Goal: Communication & Community: Answer question/provide support

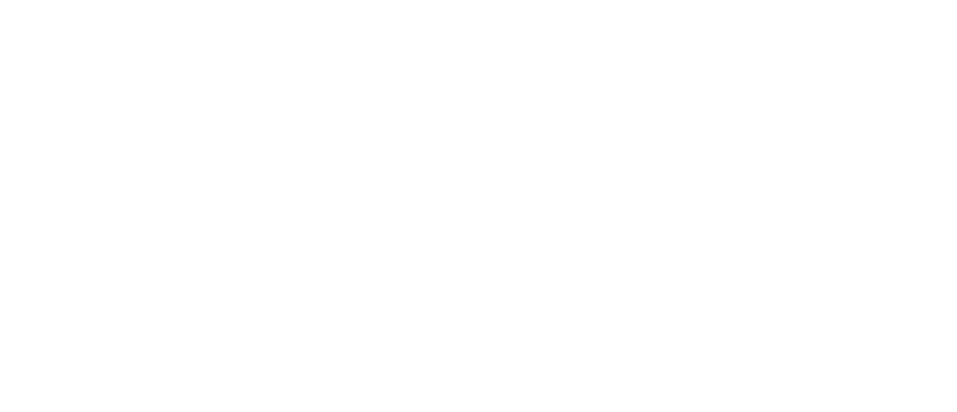
click at [893, 0] on html at bounding box center [478, 0] width 957 height 0
click at [890, 0] on html at bounding box center [478, 0] width 957 height 0
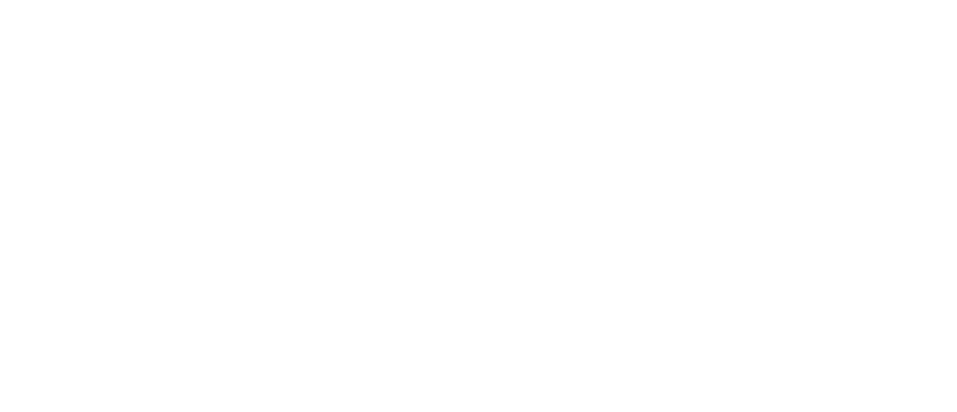
click at [888, 0] on html at bounding box center [478, 0] width 957 height 0
click at [887, 0] on html at bounding box center [478, 0] width 957 height 0
click at [882, 0] on html at bounding box center [478, 0] width 957 height 0
click at [887, 0] on html at bounding box center [478, 0] width 957 height 0
click at [890, 0] on html at bounding box center [478, 0] width 957 height 0
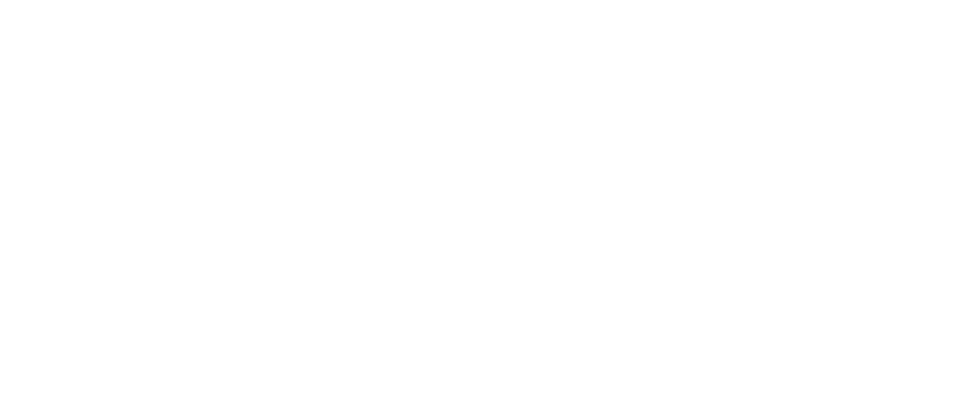
click at [890, 0] on html at bounding box center [478, 0] width 957 height 0
click at [888, 0] on html at bounding box center [478, 0] width 957 height 0
click at [887, 0] on html at bounding box center [478, 0] width 957 height 0
click at [885, 0] on html at bounding box center [478, 0] width 957 height 0
click at [887, 0] on html at bounding box center [478, 0] width 957 height 0
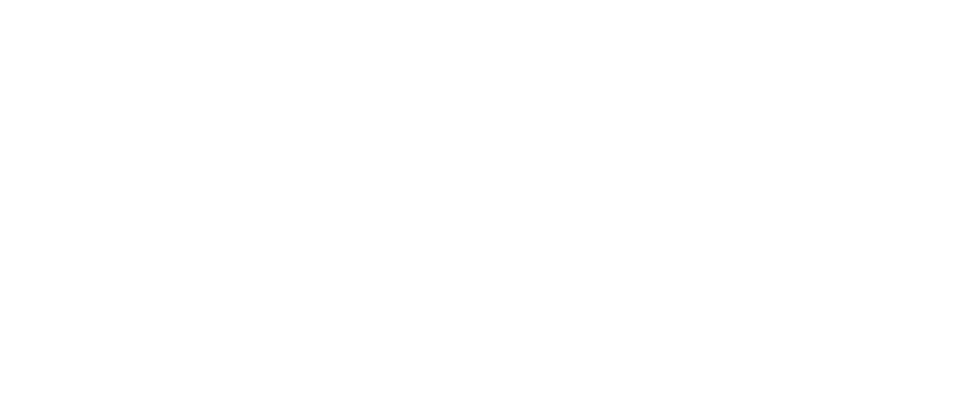
click at [890, 0] on html at bounding box center [478, 0] width 957 height 0
click at [887, 0] on html at bounding box center [478, 0] width 957 height 0
click at [889, 0] on html at bounding box center [478, 0] width 957 height 0
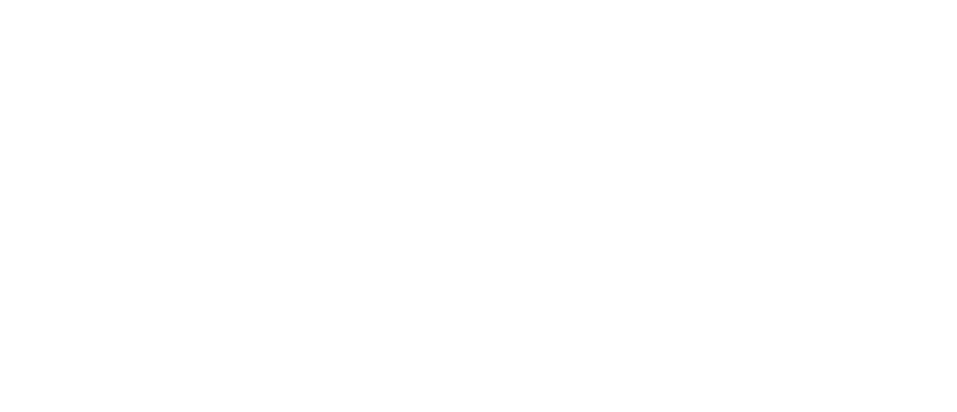
click at [890, 0] on html at bounding box center [478, 0] width 957 height 0
click at [888, 0] on html at bounding box center [478, 0] width 957 height 0
click at [889, 0] on html at bounding box center [478, 0] width 957 height 0
click at [890, 0] on html at bounding box center [478, 0] width 957 height 0
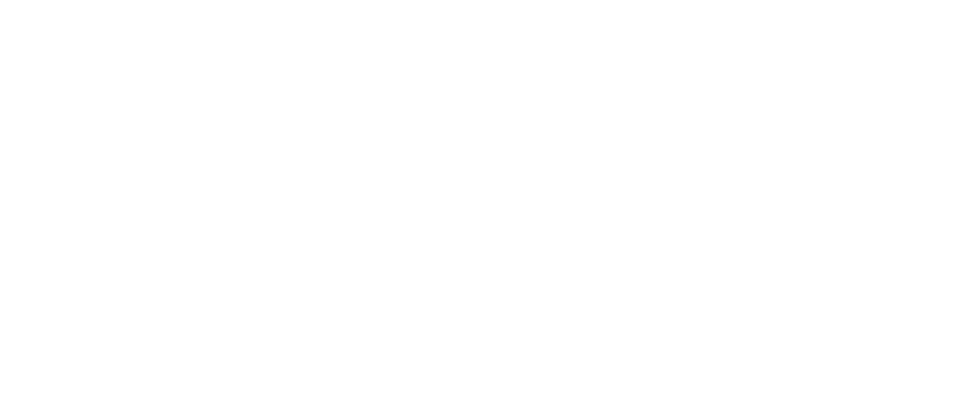
click at [889, 0] on html at bounding box center [478, 0] width 957 height 0
click at [887, 0] on html at bounding box center [478, 0] width 957 height 0
click at [893, 0] on html at bounding box center [478, 0] width 957 height 0
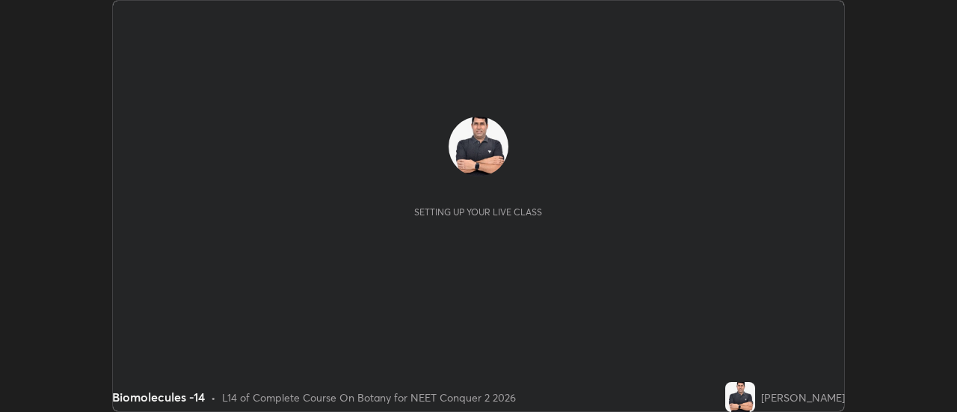
scroll to position [412, 956]
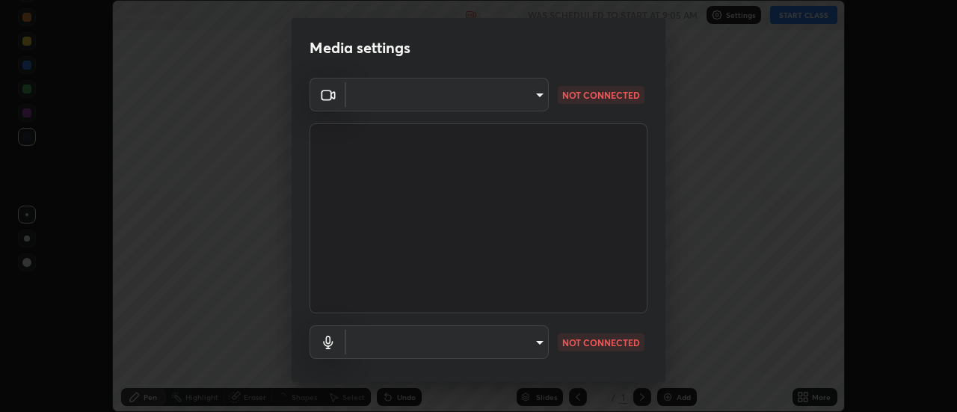
type input "b32c73f9f7383dfd5894755b812e900e91b535440668f828b547b286affdb2a7"
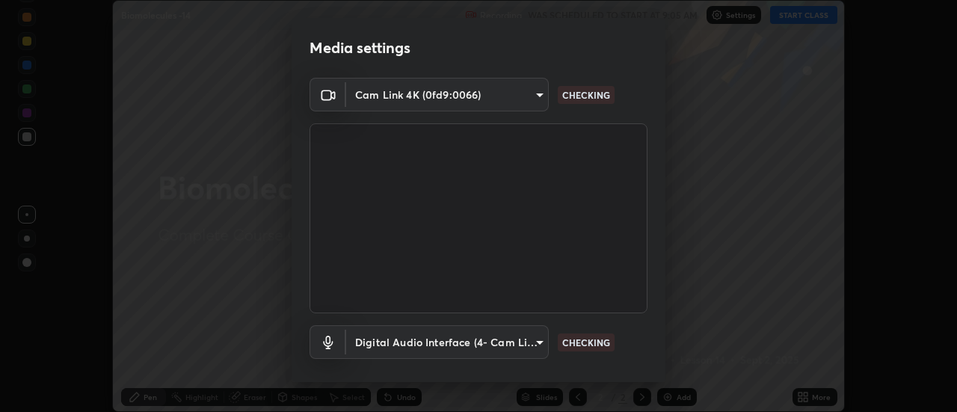
click at [531, 342] on body "Erase all Biomolecules -14 Recording WAS SCHEDULED TO START AT 9:05 AM Settings…" at bounding box center [478, 206] width 957 height 412
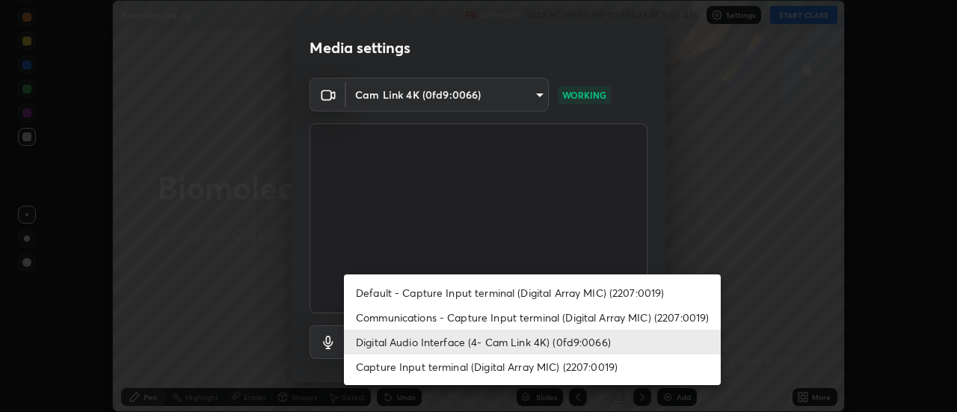
click at [570, 289] on li "Default - Capture Input terminal (Digital Array MIC) (2207:0019)" at bounding box center [532, 292] width 377 height 25
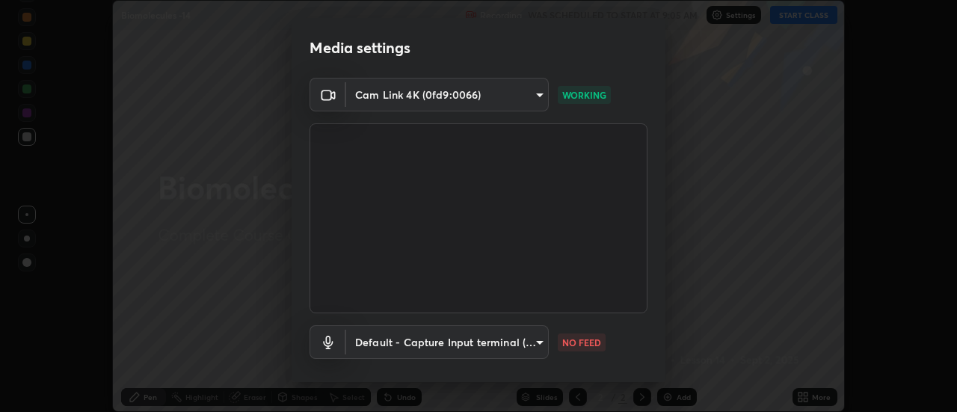
type input "default"
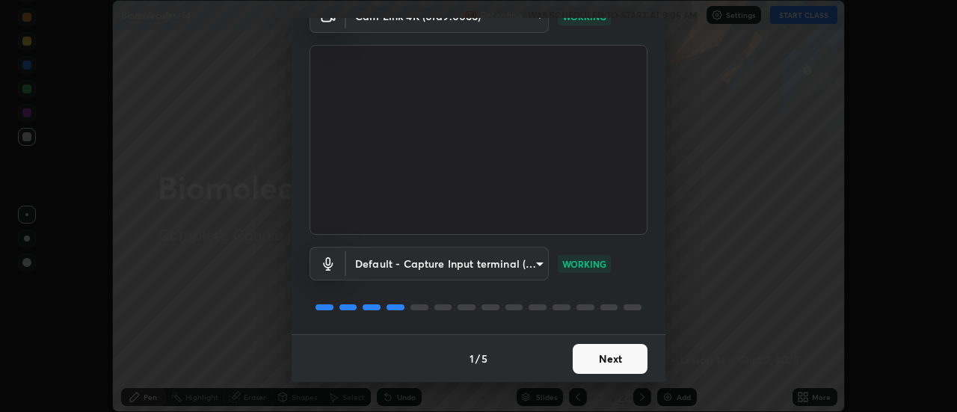
click at [622, 361] on button "Next" at bounding box center [610, 359] width 75 height 30
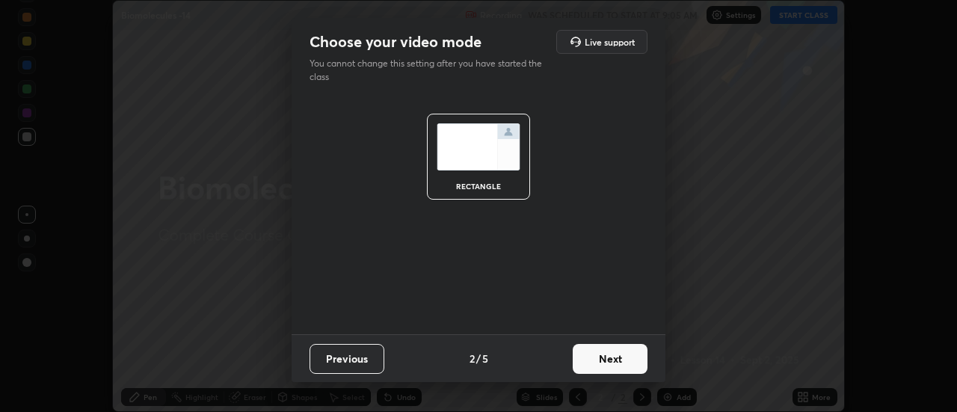
scroll to position [0, 0]
click at [629, 356] on button "Next" at bounding box center [610, 359] width 75 height 30
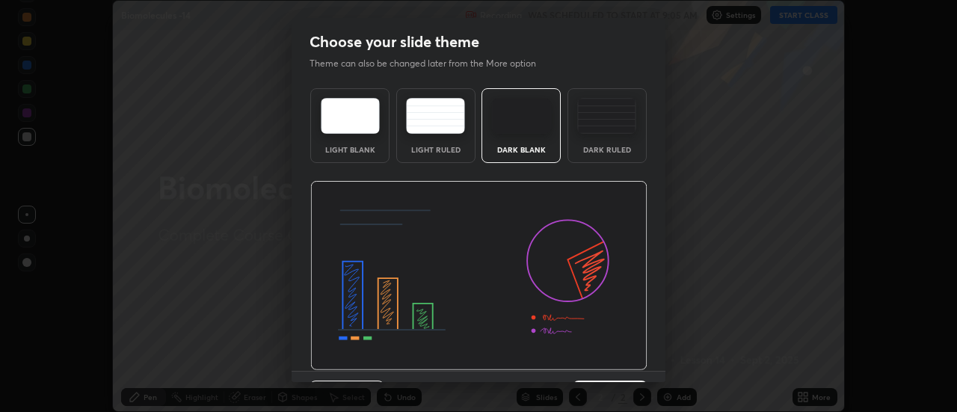
scroll to position [37, 0]
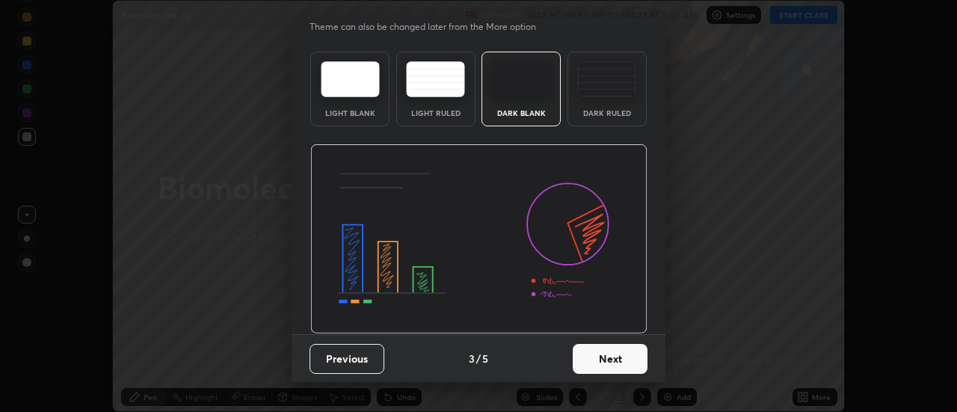
click at [619, 362] on button "Next" at bounding box center [610, 359] width 75 height 30
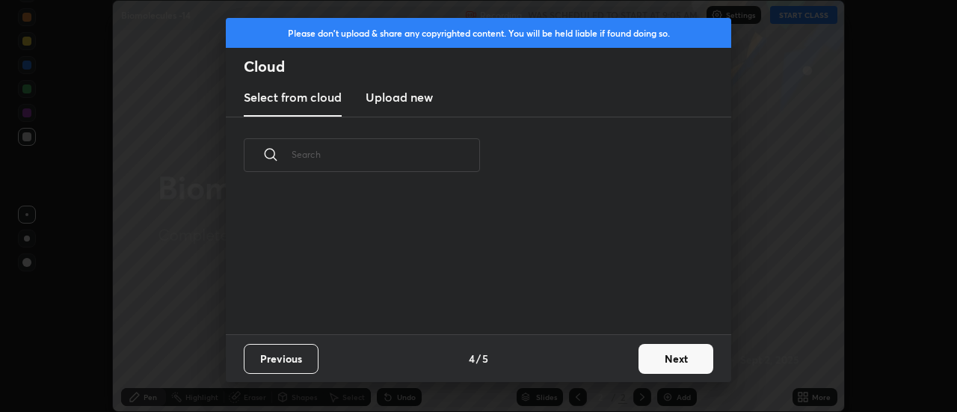
click at [671, 354] on button "Next" at bounding box center [675, 359] width 75 height 30
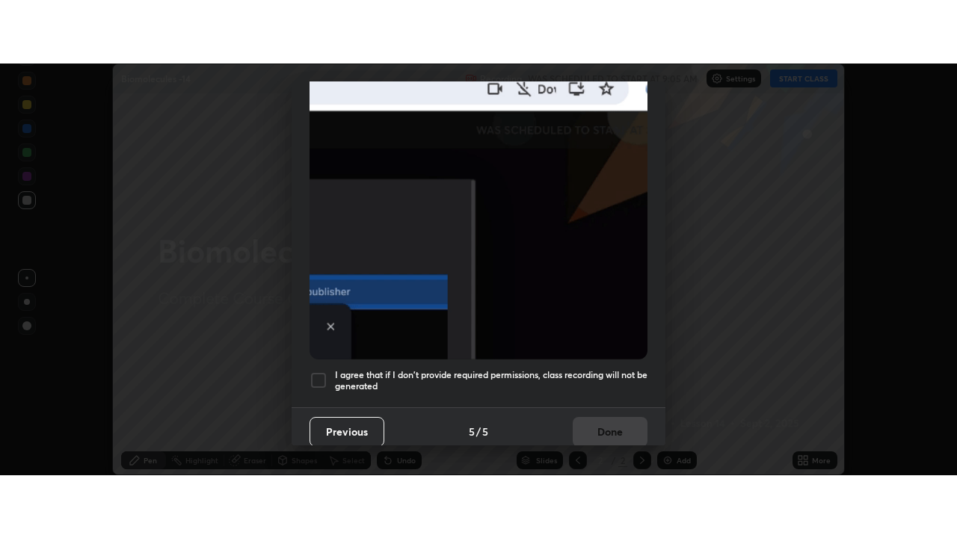
scroll to position [383, 0]
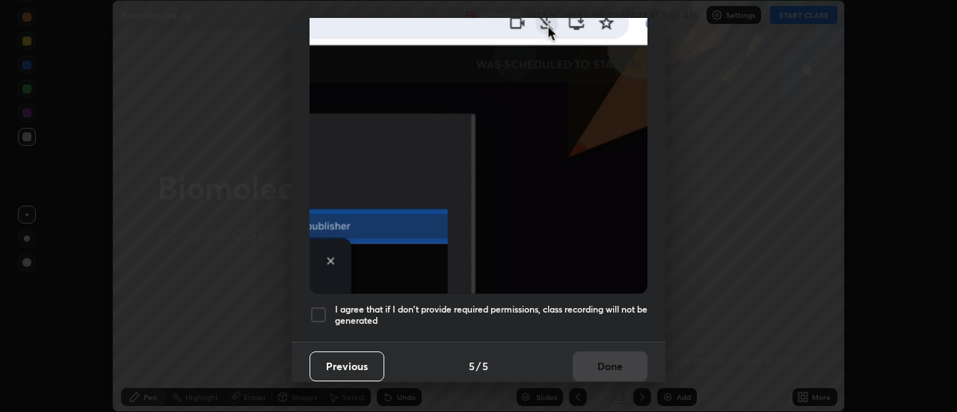
click at [319, 309] on div at bounding box center [318, 315] width 18 height 18
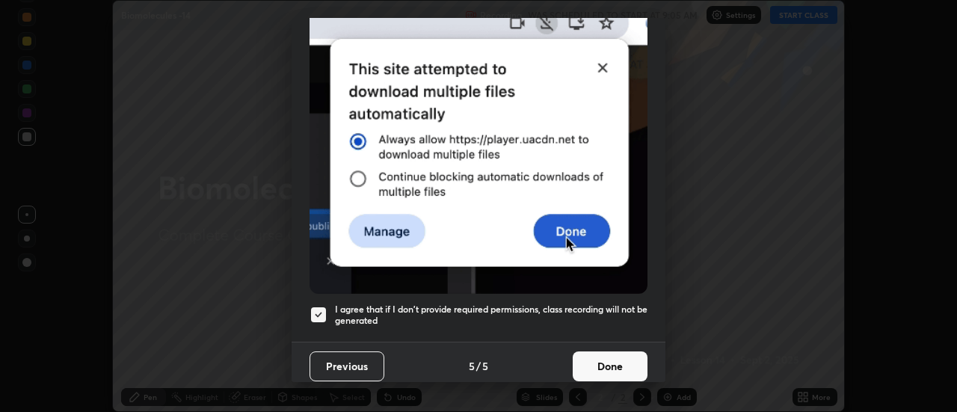
click at [608, 360] on button "Done" at bounding box center [610, 366] width 75 height 30
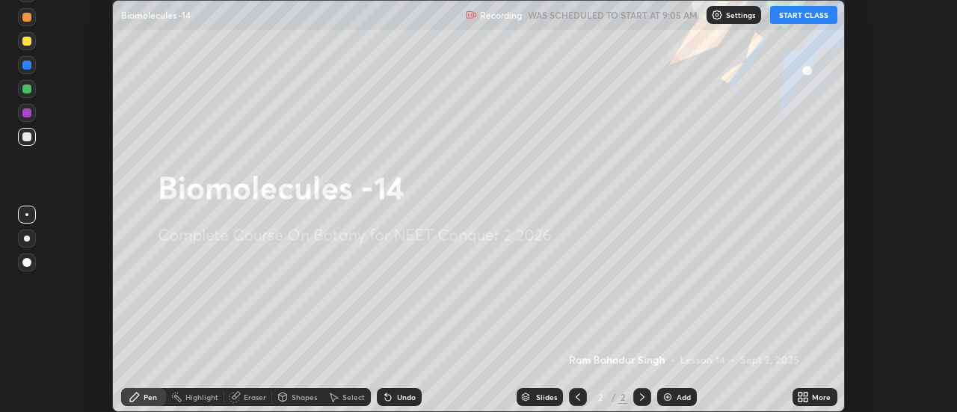
click at [800, 16] on button "START CLASS" at bounding box center [803, 15] width 67 height 18
click at [801, 398] on icon at bounding box center [800, 400] width 4 height 4
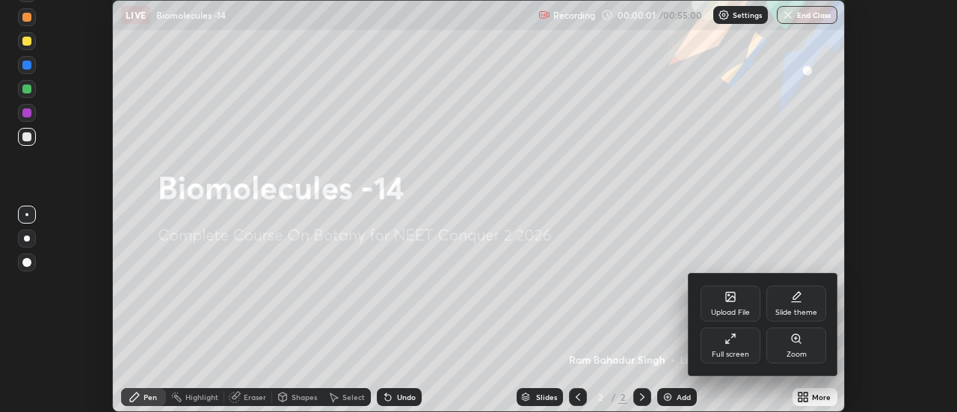
click at [730, 352] on div "Full screen" at bounding box center [730, 354] width 37 height 7
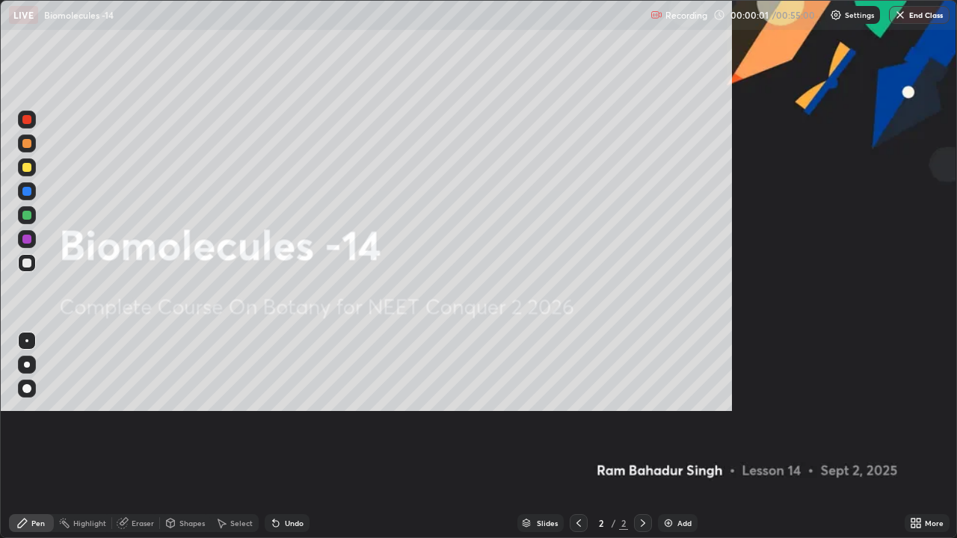
scroll to position [538, 957]
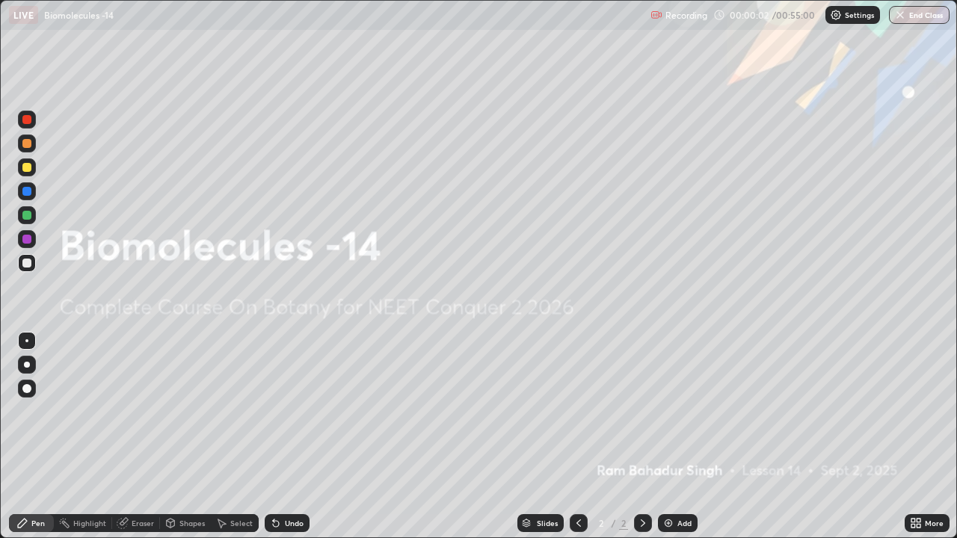
click at [668, 411] on img at bounding box center [668, 523] width 12 height 12
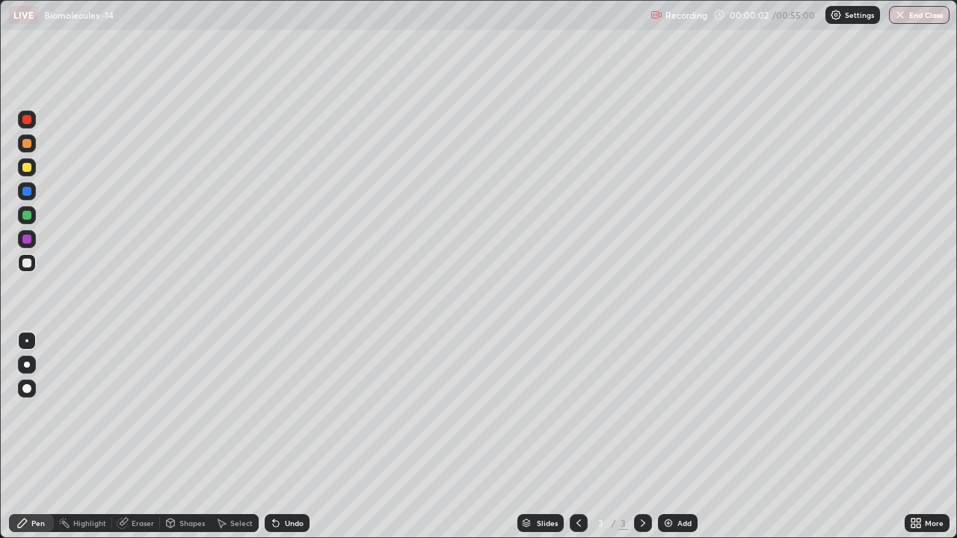
click at [667, 411] on img at bounding box center [668, 523] width 12 height 12
click at [666, 411] on img at bounding box center [668, 523] width 12 height 12
click at [670, 411] on img at bounding box center [668, 523] width 12 height 12
click at [667, 411] on img at bounding box center [668, 523] width 12 height 12
click at [668, 411] on img at bounding box center [668, 523] width 12 height 12
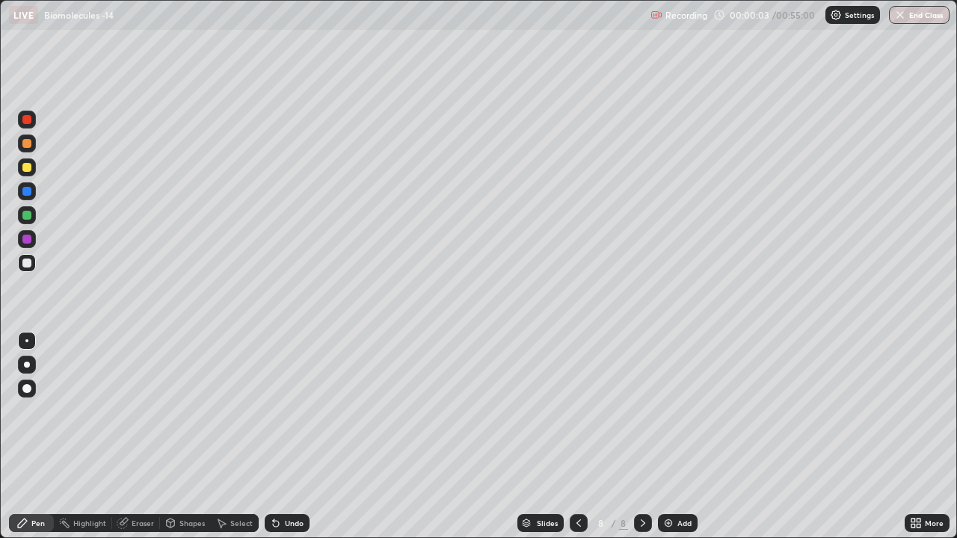
click at [668, 411] on img at bounding box center [668, 523] width 12 height 12
click at [666, 411] on img at bounding box center [668, 523] width 12 height 12
click at [669, 411] on img at bounding box center [668, 523] width 12 height 12
click at [668, 411] on img at bounding box center [668, 523] width 12 height 12
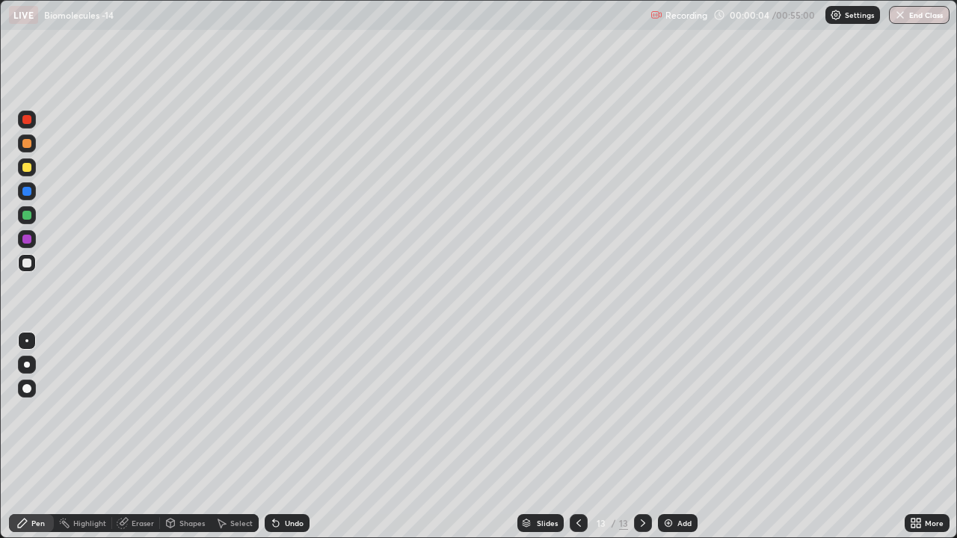
click at [576, 411] on icon at bounding box center [578, 523] width 4 height 7
click at [577, 411] on icon at bounding box center [579, 523] width 12 height 12
click at [576, 411] on icon at bounding box center [578, 523] width 4 height 7
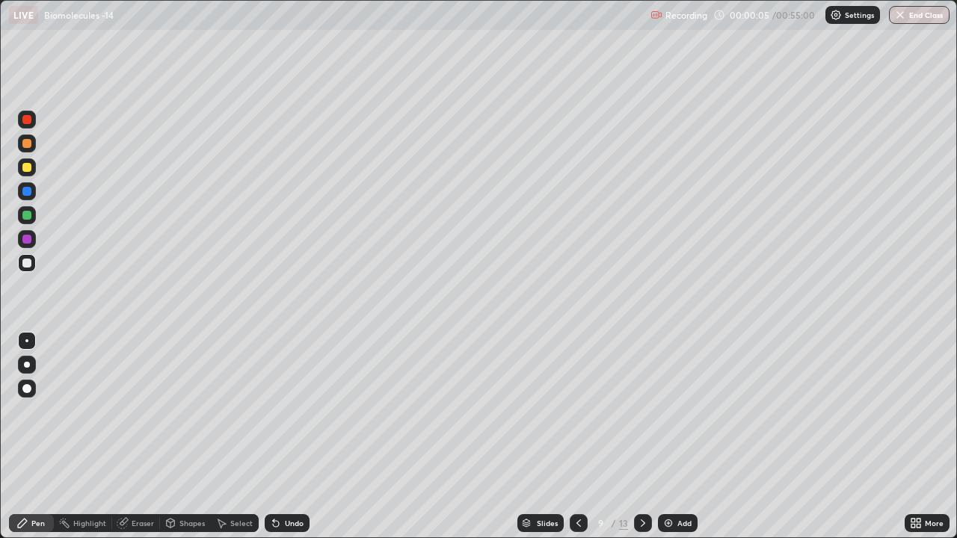
click at [576, 411] on icon at bounding box center [578, 523] width 4 height 7
click at [578, 411] on icon at bounding box center [579, 523] width 12 height 12
click at [576, 411] on icon at bounding box center [578, 523] width 4 height 7
click at [577, 411] on icon at bounding box center [579, 523] width 12 height 12
click at [579, 411] on icon at bounding box center [579, 523] width 12 height 12
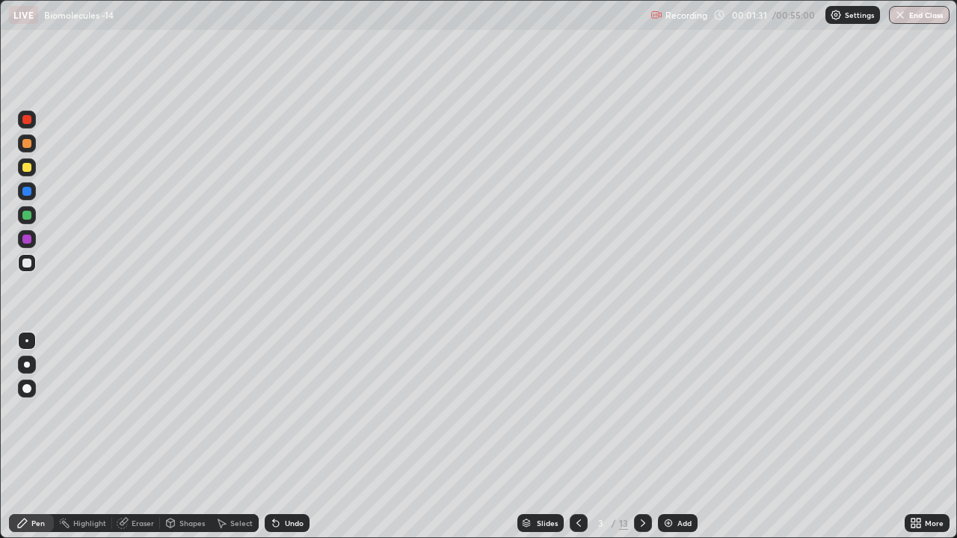
click at [34, 171] on div at bounding box center [27, 167] width 18 height 18
click at [28, 168] on div at bounding box center [26, 167] width 9 height 9
click at [641, 411] on icon at bounding box center [643, 523] width 12 height 12
click at [639, 411] on icon at bounding box center [643, 523] width 12 height 12
click at [642, 411] on icon at bounding box center [643, 523] width 4 height 7
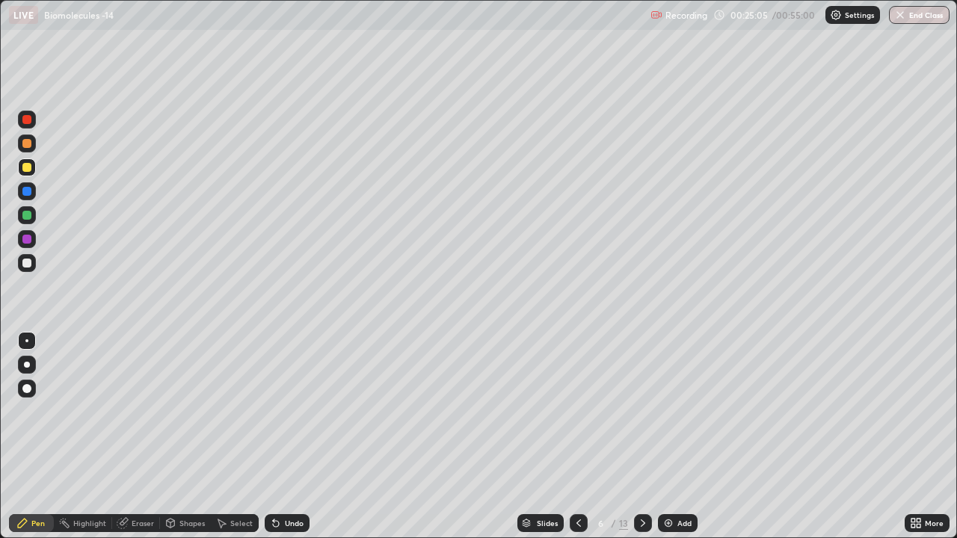
click at [318, 12] on div "LIVE Biomolecules -14" at bounding box center [326, 15] width 635 height 30
click at [26, 215] on div at bounding box center [26, 215] width 9 height 9
click at [28, 170] on div at bounding box center [26, 167] width 9 height 9
click at [642, 411] on icon at bounding box center [643, 523] width 4 height 7
click at [577, 411] on icon at bounding box center [579, 523] width 12 height 12
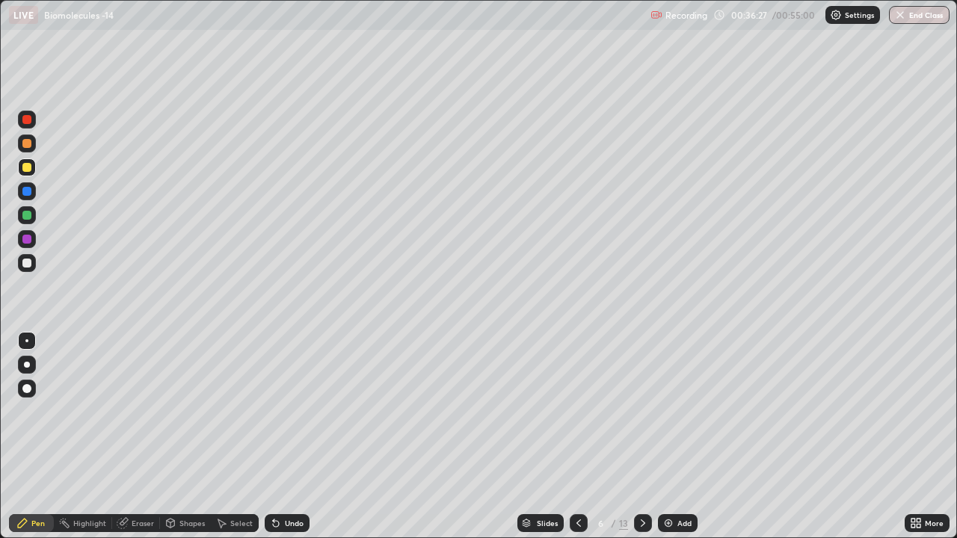
click at [641, 411] on icon at bounding box center [643, 523] width 12 height 12
click at [577, 411] on icon at bounding box center [578, 523] width 4 height 7
click at [130, 411] on div "Eraser" at bounding box center [136, 523] width 48 height 18
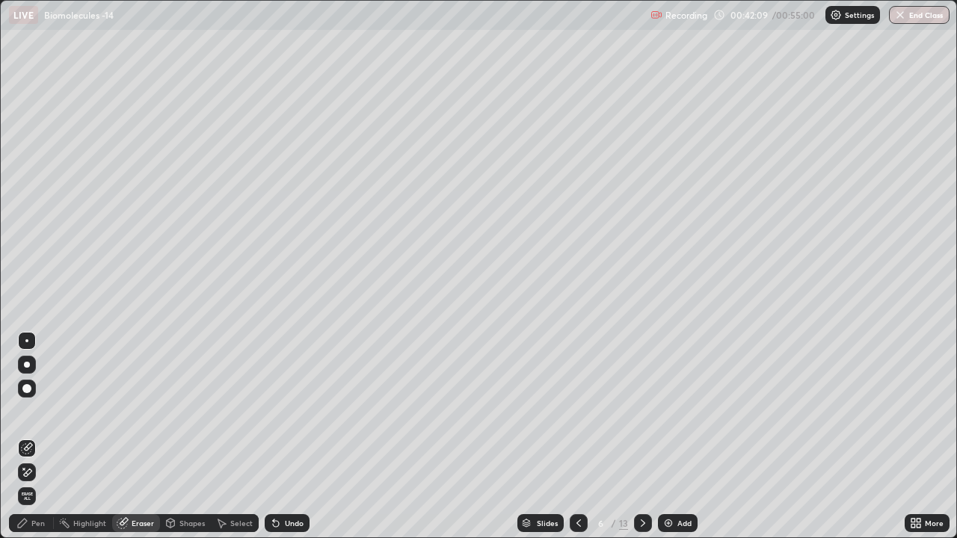
click at [40, 411] on div "Pen" at bounding box center [37, 523] width 13 height 7
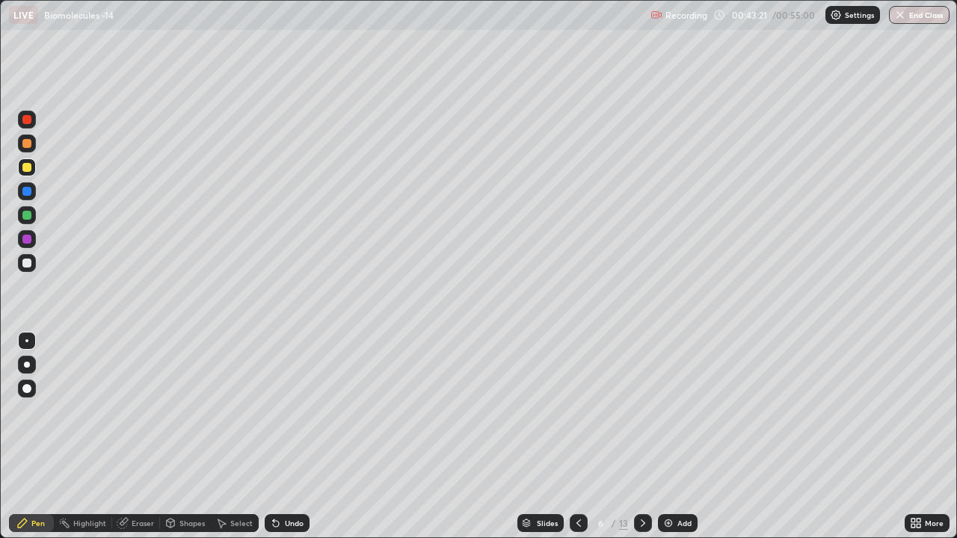
click at [638, 411] on icon at bounding box center [643, 523] width 12 height 12
click at [583, 411] on div at bounding box center [579, 523] width 18 height 18
click at [641, 411] on icon at bounding box center [643, 523] width 12 height 12
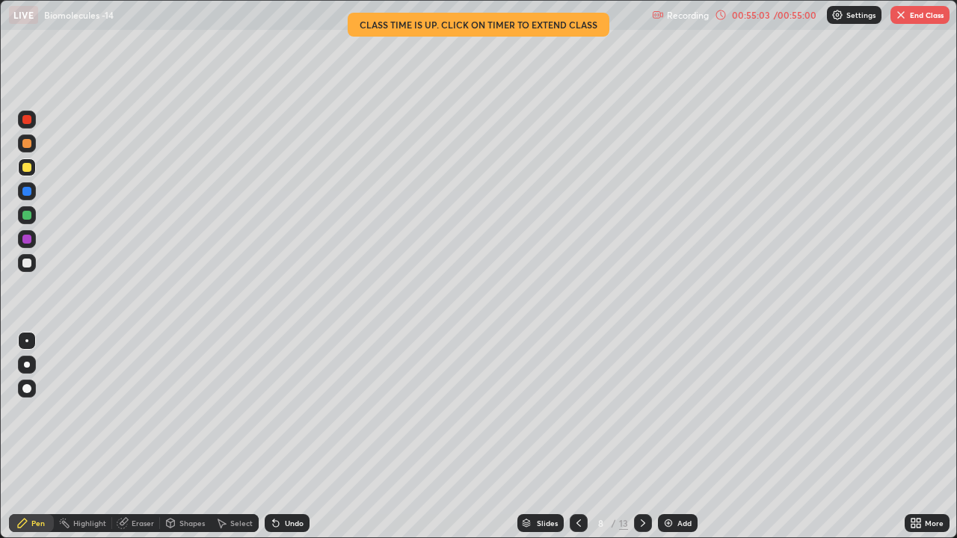
click at [901, 16] on img "button" at bounding box center [901, 15] width 12 height 12
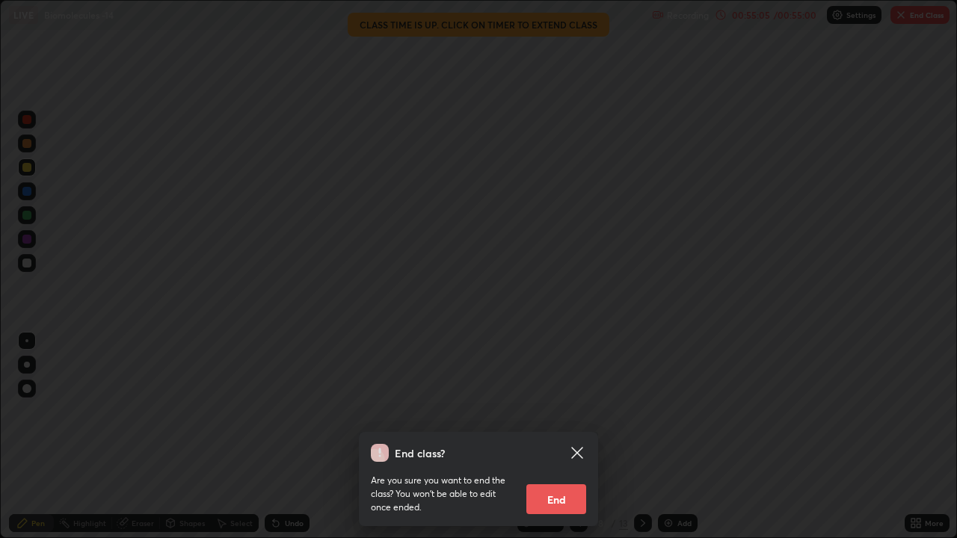
click at [561, 411] on button "End" at bounding box center [556, 499] width 60 height 30
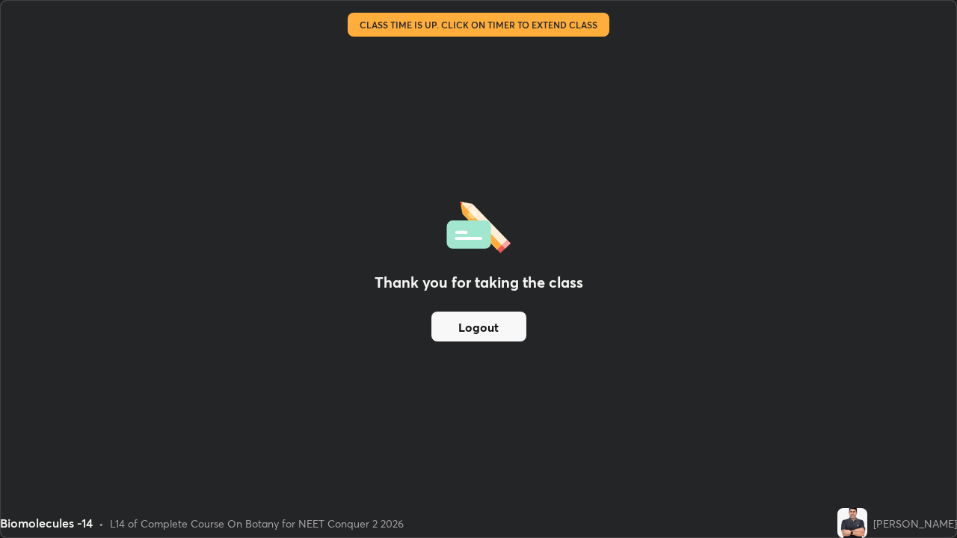
click at [486, 327] on button "Logout" at bounding box center [478, 327] width 95 height 30
